Goal: Find specific page/section: Find specific page/section

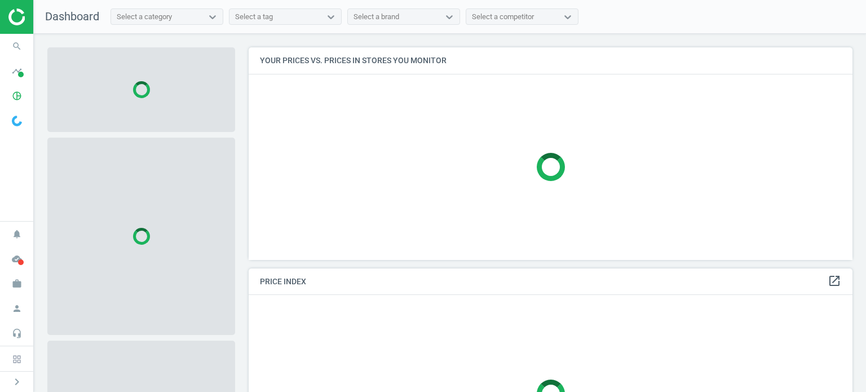
scroll to position [229, 612]
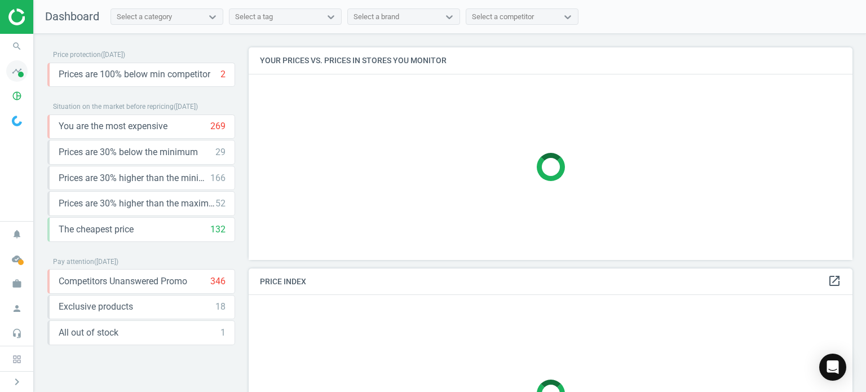
click at [11, 72] on icon "timeline" at bounding box center [16, 70] width 21 height 21
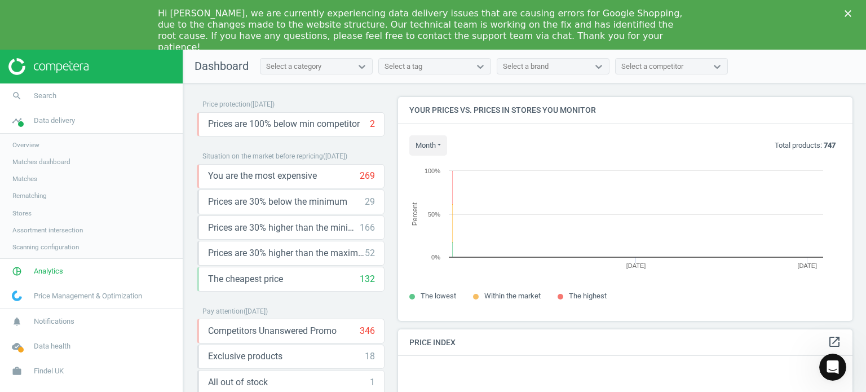
scroll to position [241, 464]
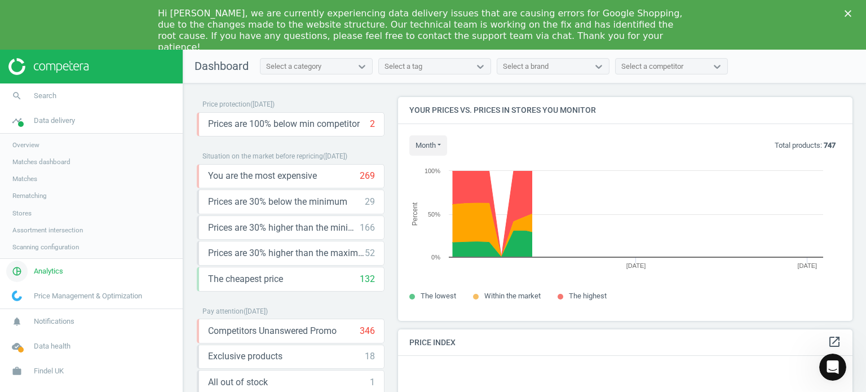
click at [32, 269] on span "pie_chart_outlined" at bounding box center [17, 271] width 34 height 25
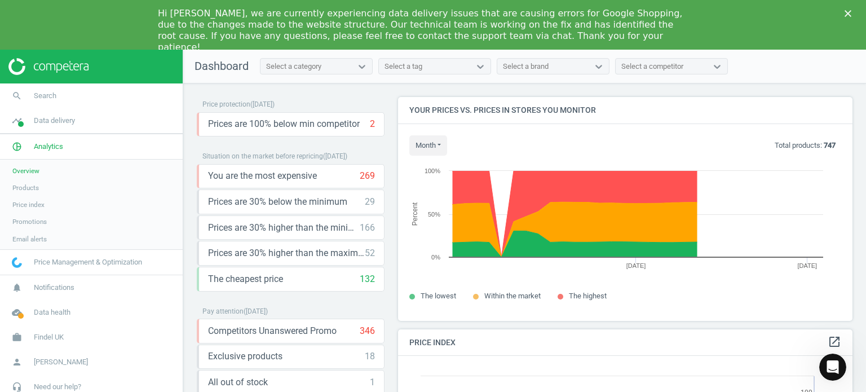
scroll to position [277, 464]
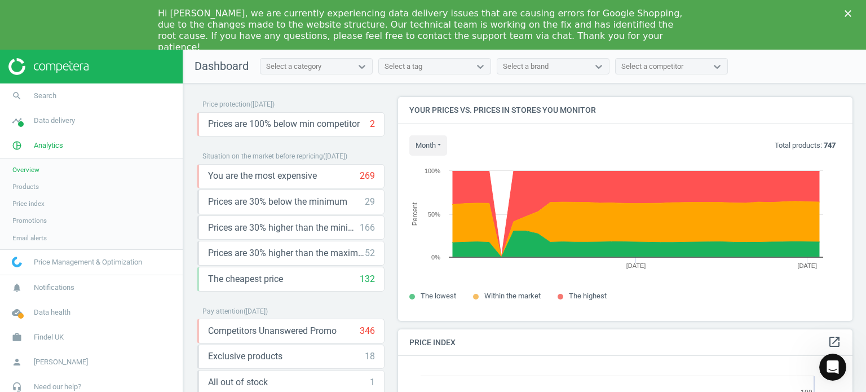
click at [26, 189] on span "Products" at bounding box center [25, 186] width 27 height 9
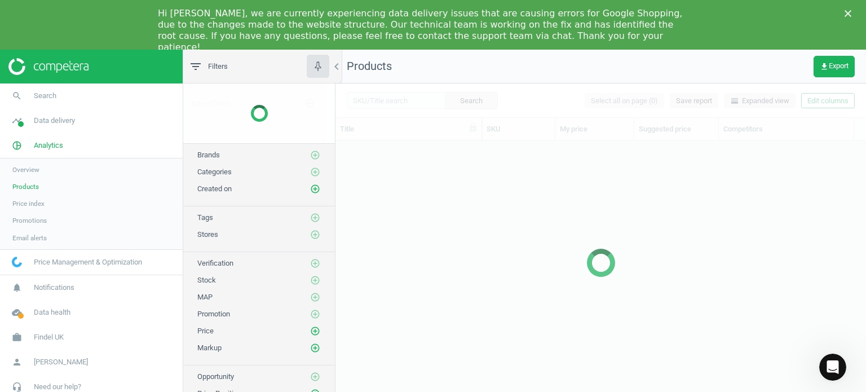
scroll to position [263, 522]
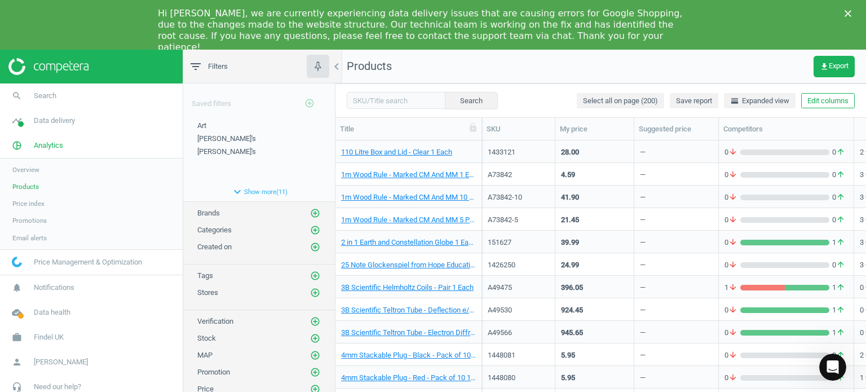
click at [848, 13] on polygon "Close" at bounding box center [848, 13] width 7 height 7
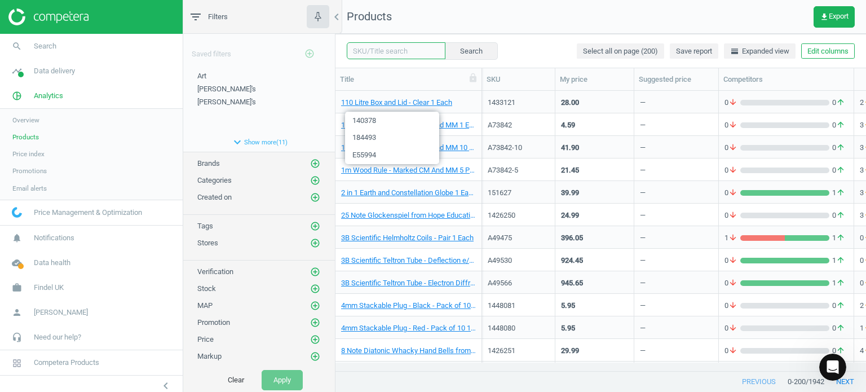
click at [386, 56] on input "text" at bounding box center [396, 50] width 99 height 17
paste input "184483"
type input "184483"
click at [470, 49] on button "Search" at bounding box center [470, 50] width 53 height 17
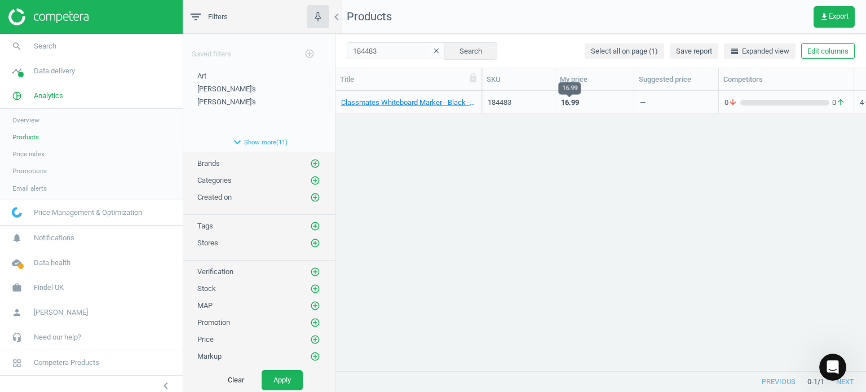
click at [570, 101] on div "16.99" at bounding box center [570, 103] width 18 height 10
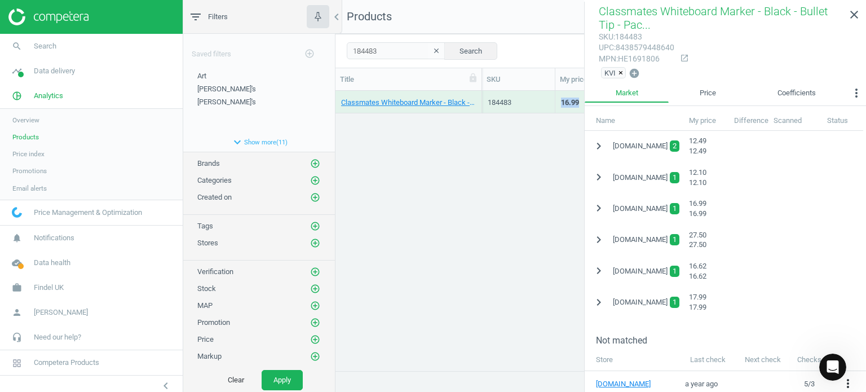
scroll to position [282, 0]
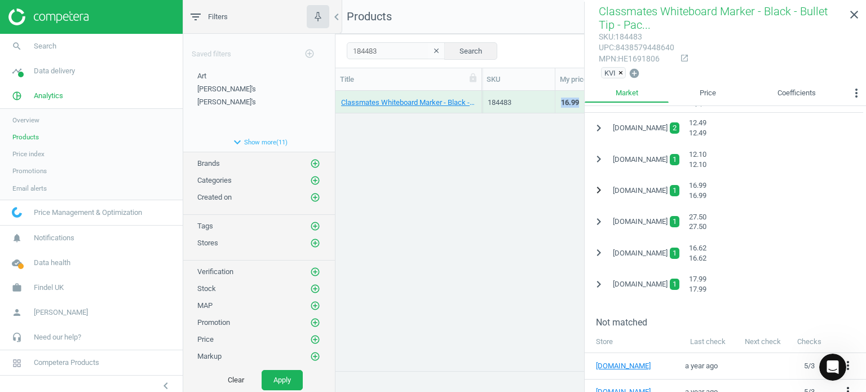
click at [600, 187] on icon "chevron_right" at bounding box center [599, 190] width 14 height 14
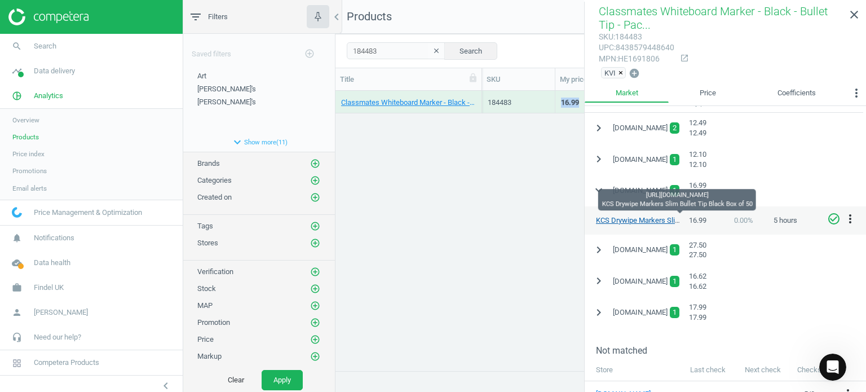
click at [639, 218] on link "KCS Drywipe Markers Slim Bullet Tip Black Box of 50" at bounding box center [680, 220] width 168 height 8
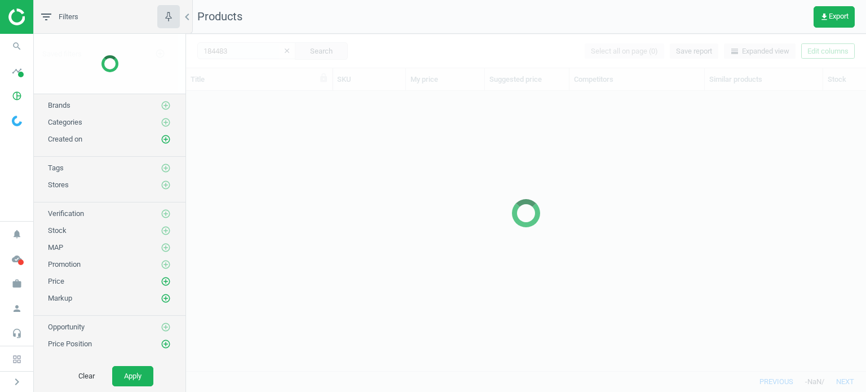
scroll to position [263, 671]
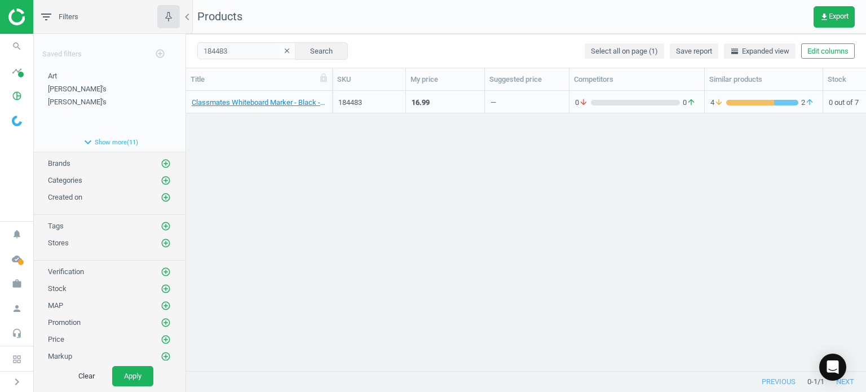
click at [430, 104] on div "16.99" at bounding box center [445, 102] width 67 height 20
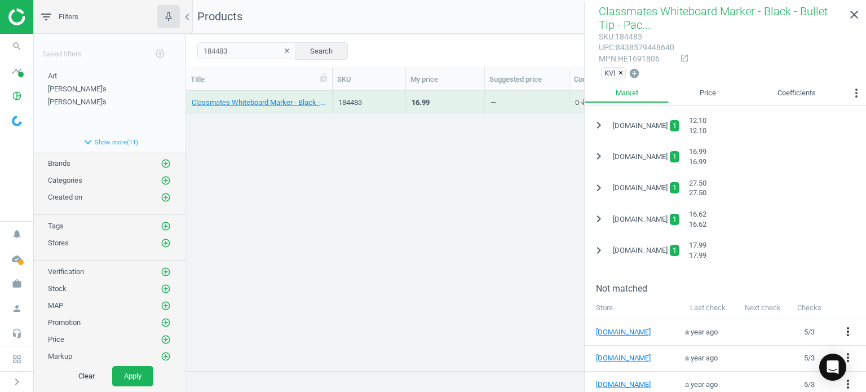
scroll to position [338, 0]
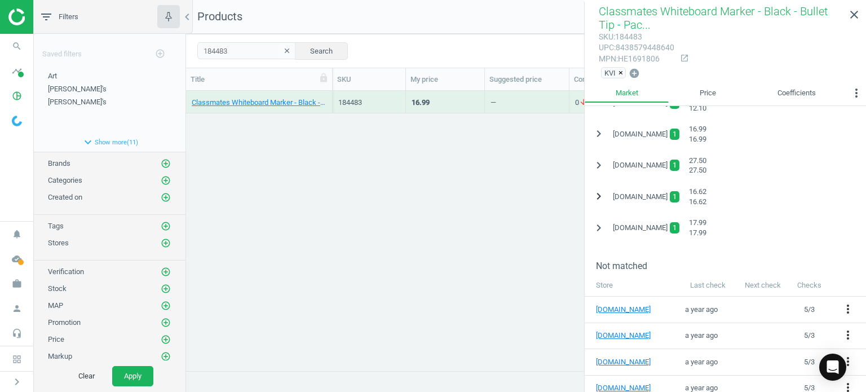
click at [598, 195] on icon "chevron_right" at bounding box center [599, 196] width 14 height 14
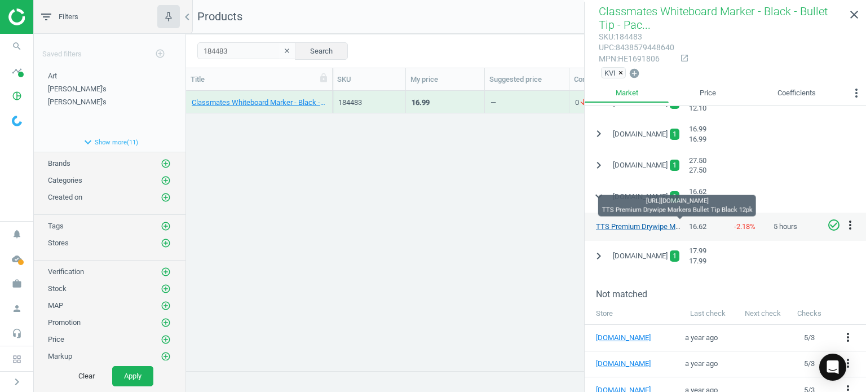
click at [651, 223] on link "TTS Premium Drywipe Markers Bullet Tip Black 12pk" at bounding box center [680, 226] width 169 height 8
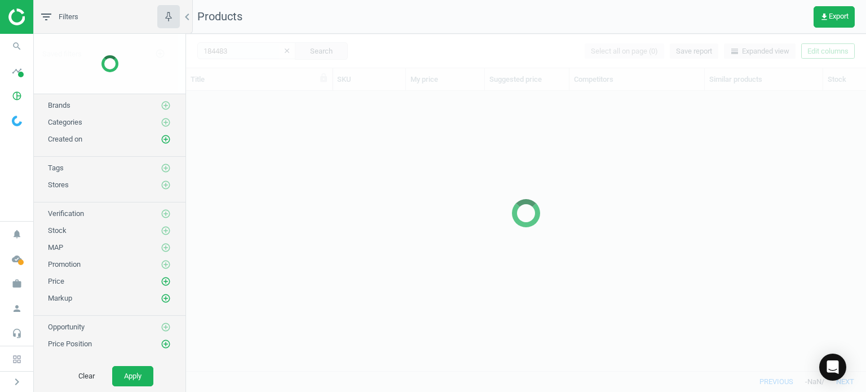
scroll to position [263, 671]
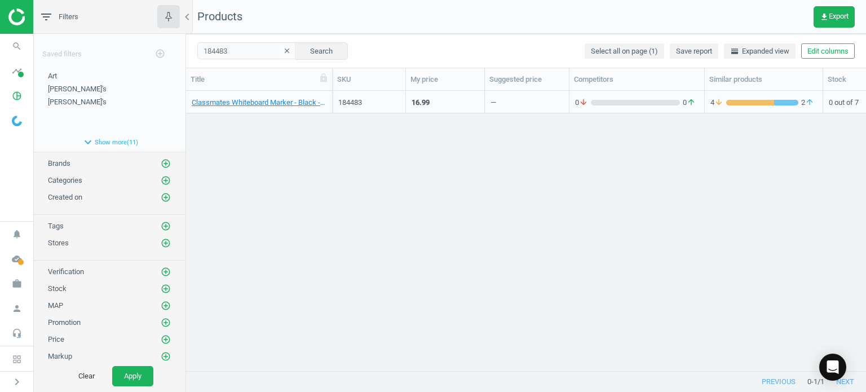
click at [437, 99] on div "16.99" at bounding box center [445, 102] width 67 height 20
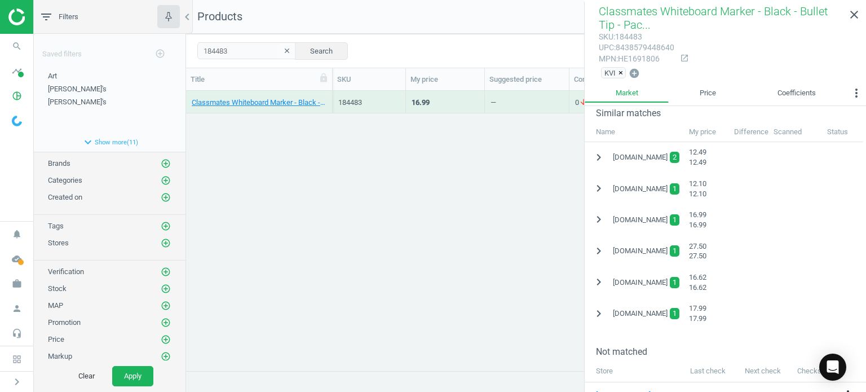
scroll to position [282, 0]
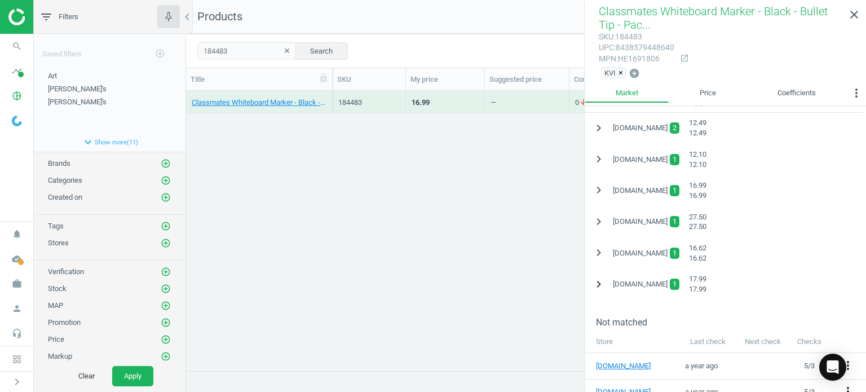
click at [601, 281] on icon "chevron_right" at bounding box center [599, 284] width 14 height 14
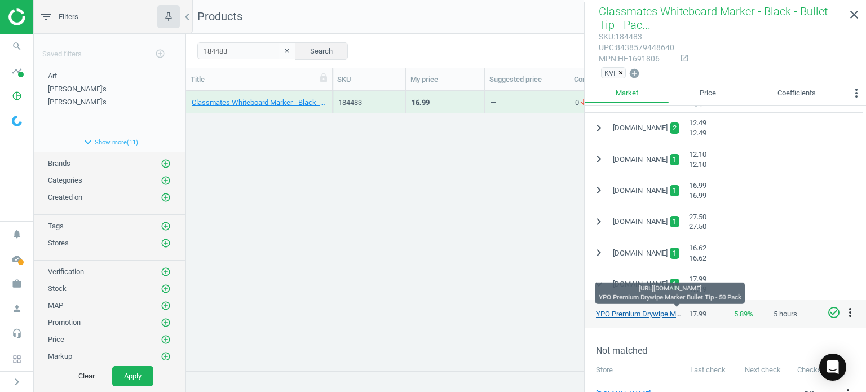
click at [631, 311] on link "YPO Premium Drywipe Marker Bullet Tip - 50 Pack" at bounding box center [676, 314] width 160 height 8
